Goal: Find contact information: Obtain details needed to contact an individual or organization

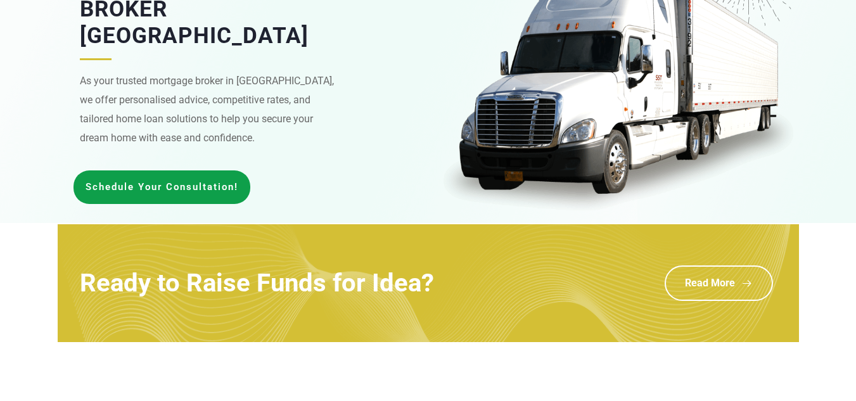
scroll to position [271, 0]
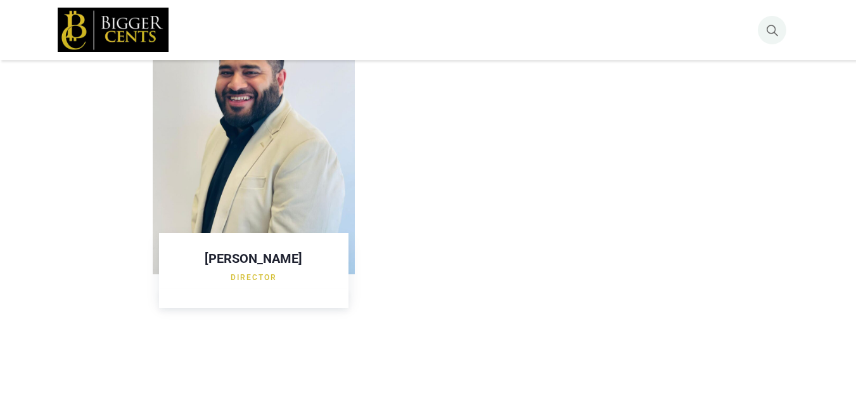
scroll to position [1559, 0]
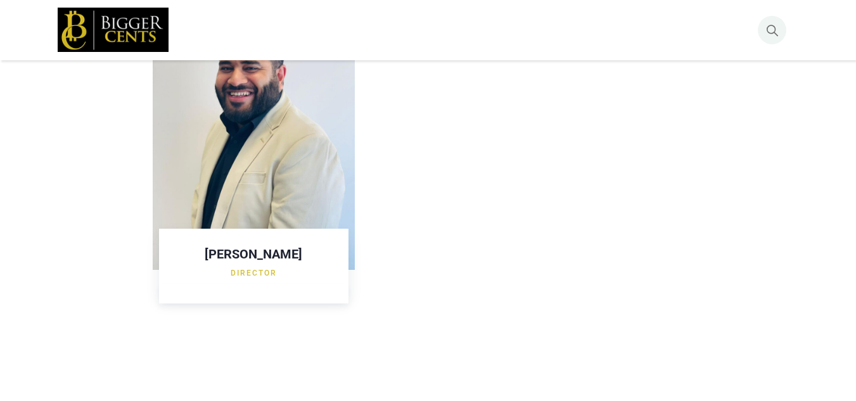
copy h3 "[PERSON_NAME]"
drag, startPoint x: 303, startPoint y: 244, endPoint x: 217, endPoint y: 242, distance: 85.6
click at [217, 248] on h3 "[PERSON_NAME]" at bounding box center [254, 254] width 165 height 13
click at [354, 269] on div "[PERSON_NAME] Director" at bounding box center [254, 148] width 203 height 297
click at [252, 248] on h3 "[PERSON_NAME]" at bounding box center [254, 254] width 165 height 13
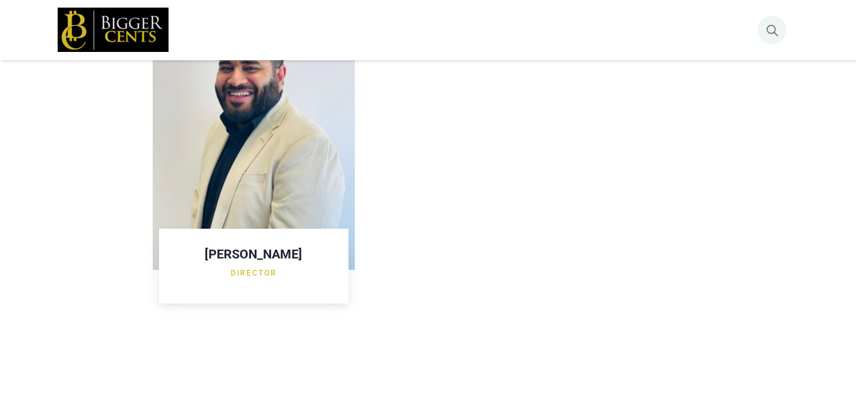
click at [254, 196] on img at bounding box center [254, 135] width 203 height 271
click at [258, 266] on div "Director" at bounding box center [254, 273] width 165 height 19
click at [244, 181] on img at bounding box center [254, 135] width 203 height 271
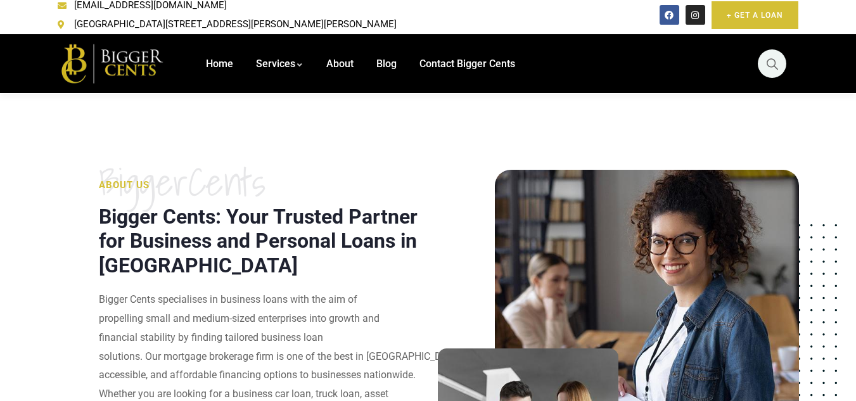
scroll to position [0, 0]
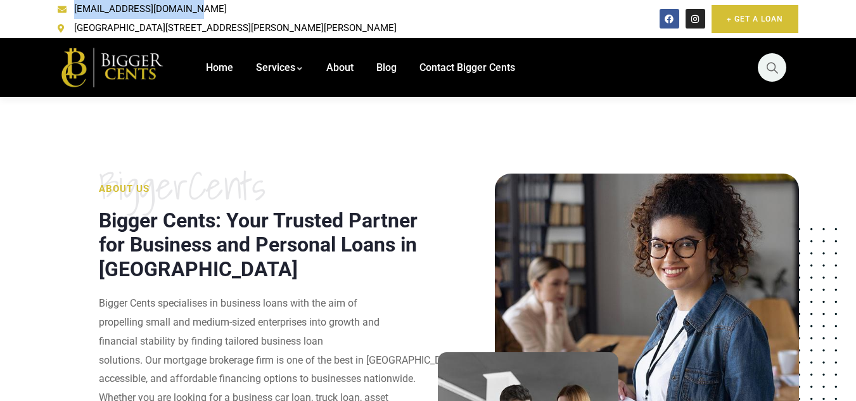
copy span "[EMAIL_ADDRESS][DOMAIN_NAME]"
drag, startPoint x: 199, startPoint y: 12, endPoint x: 74, endPoint y: 11, distance: 124.9
click at [74, 11] on ul "[EMAIL_ADDRESS][DOMAIN_NAME] [STREET_ADDRESS][PERSON_NAME][PERSON_NAME]" at bounding box center [284, 19] width 470 height 38
